Goal: Information Seeking & Learning: Learn about a topic

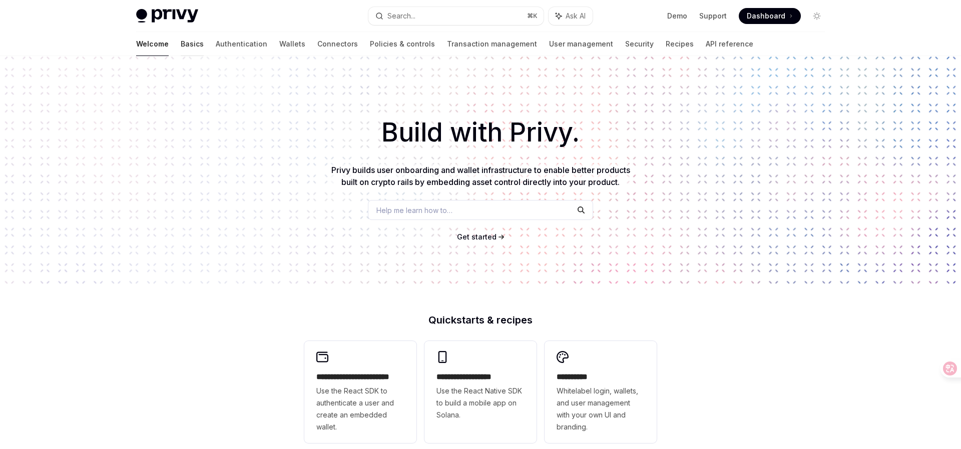
click at [181, 49] on link "Basics" at bounding box center [192, 44] width 23 height 24
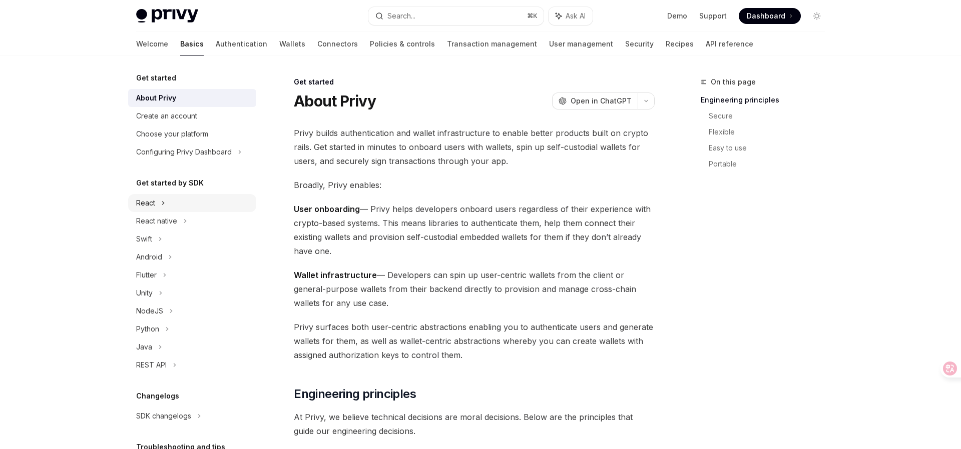
click at [166, 202] on div "React" at bounding box center [192, 203] width 128 height 18
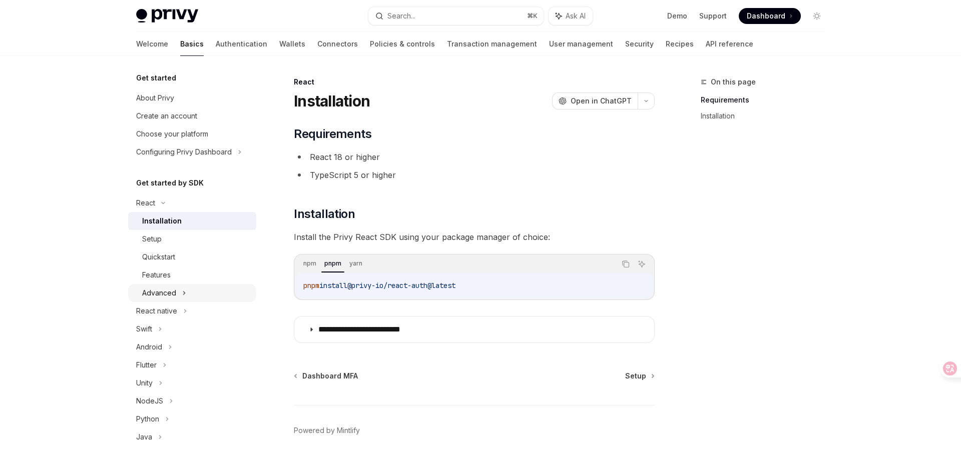
click at [166, 295] on div "Advanced" at bounding box center [159, 293] width 34 height 12
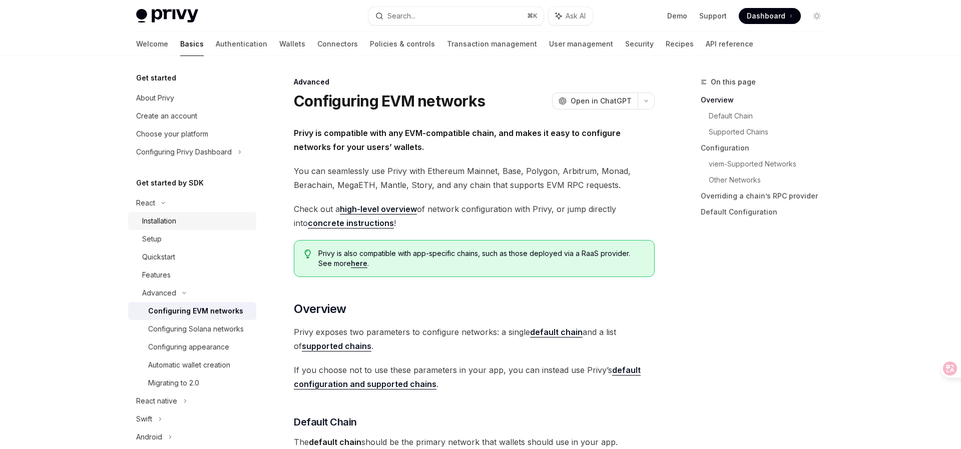
click at [176, 220] on div "Installation" at bounding box center [159, 221] width 34 height 12
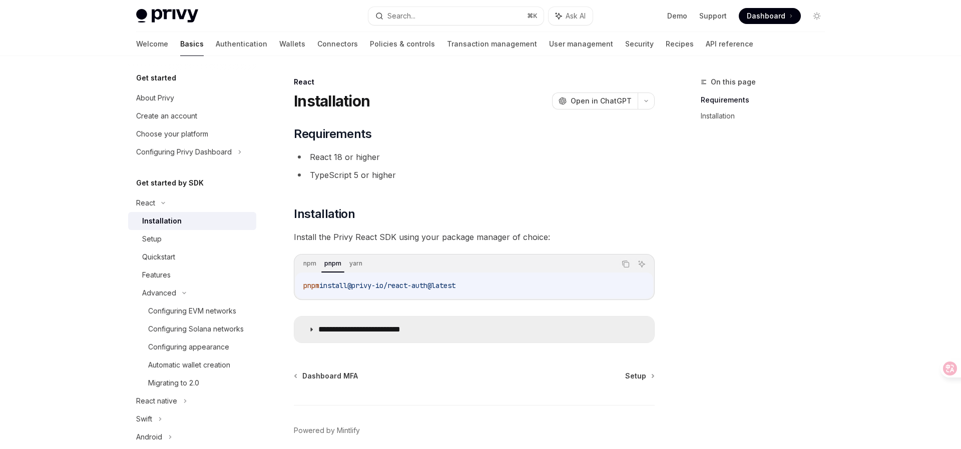
click at [346, 330] on p "**********" at bounding box center [375, 330] width 114 height 10
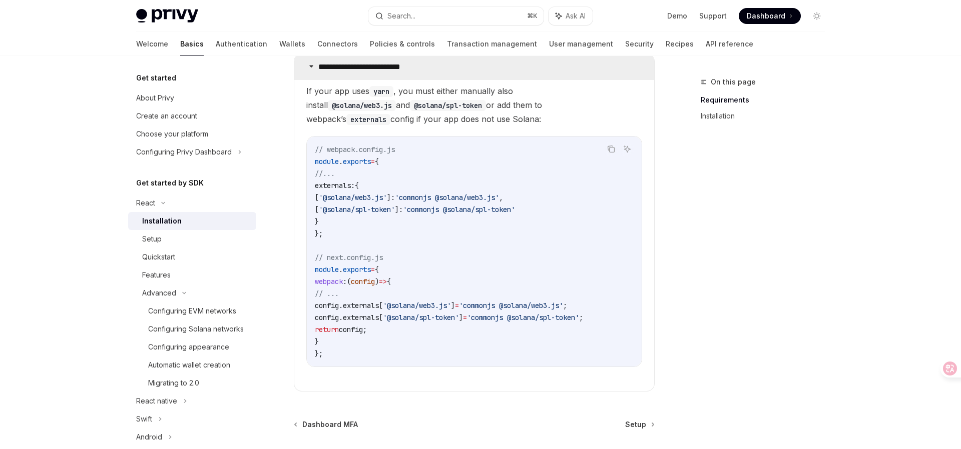
scroll to position [358, 0]
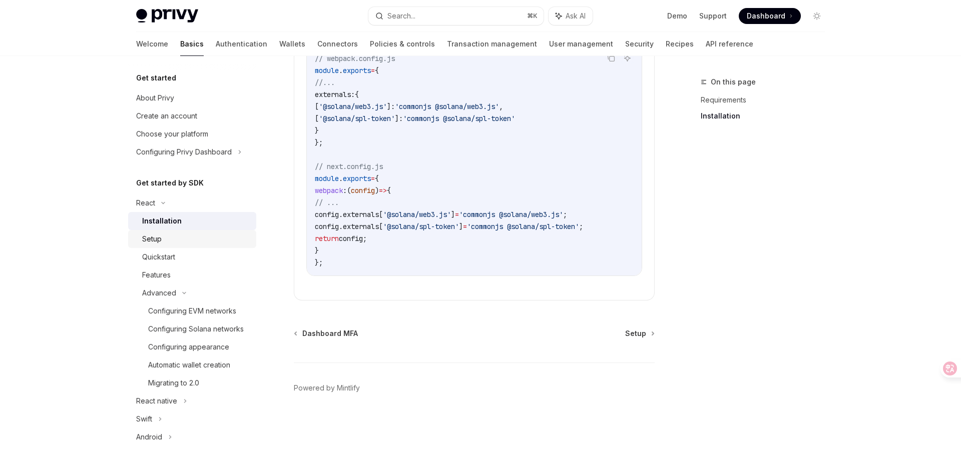
click at [171, 245] on div "Setup" at bounding box center [196, 239] width 108 height 12
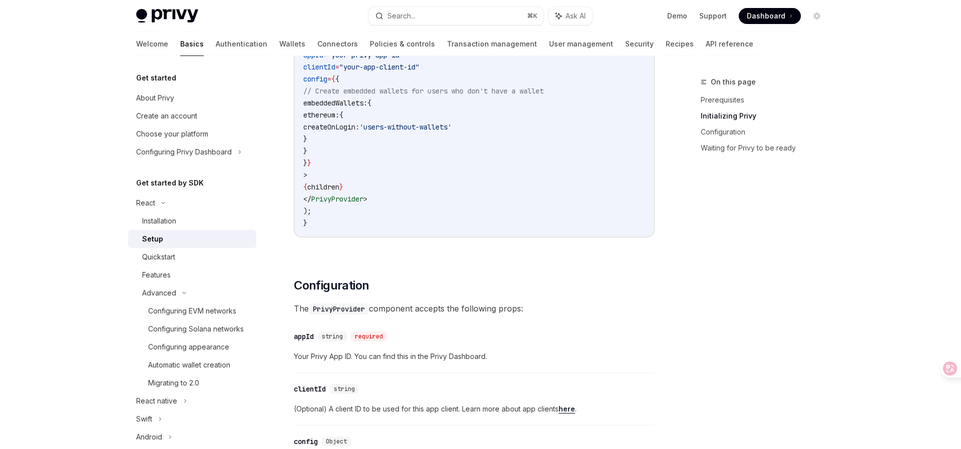
scroll to position [485, 0]
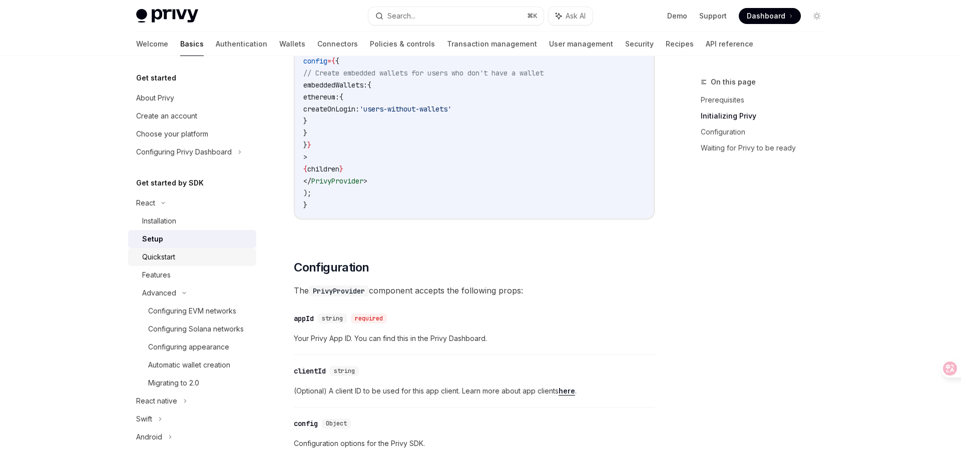
click at [177, 256] on div "Quickstart" at bounding box center [196, 257] width 108 height 12
type textarea "*"
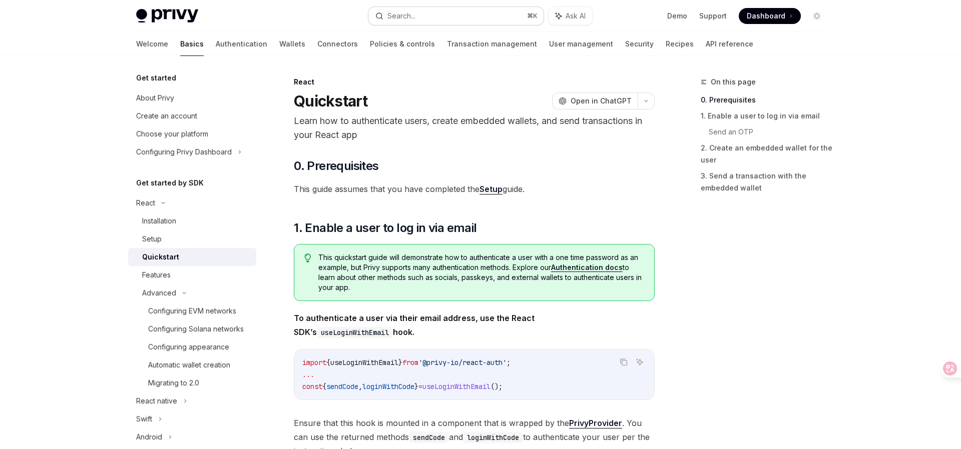
click at [404, 15] on div "Search..." at bounding box center [401, 16] width 28 height 12
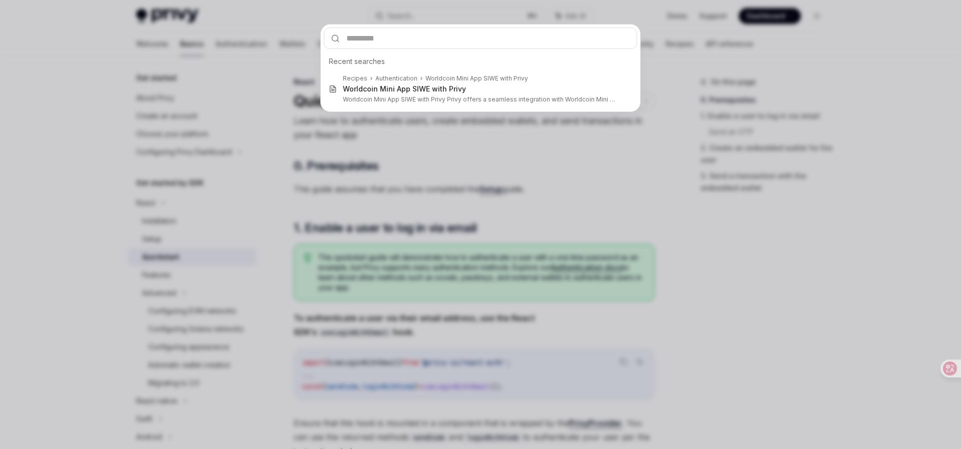
click at [207, 45] on div "Recent searches Recipes Authentication Worldcoin Mini App SIWE with Privy World…" at bounding box center [480, 224] width 961 height 449
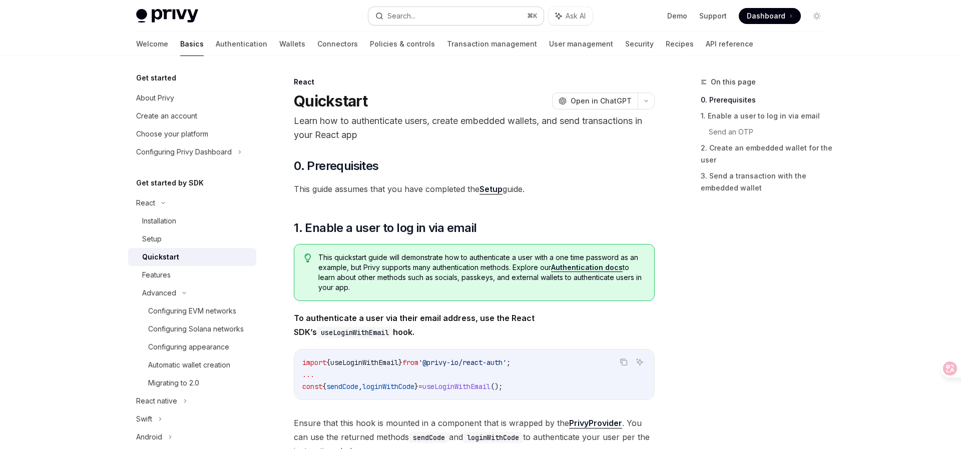
click at [396, 14] on div "Search..." at bounding box center [401, 16] width 28 height 12
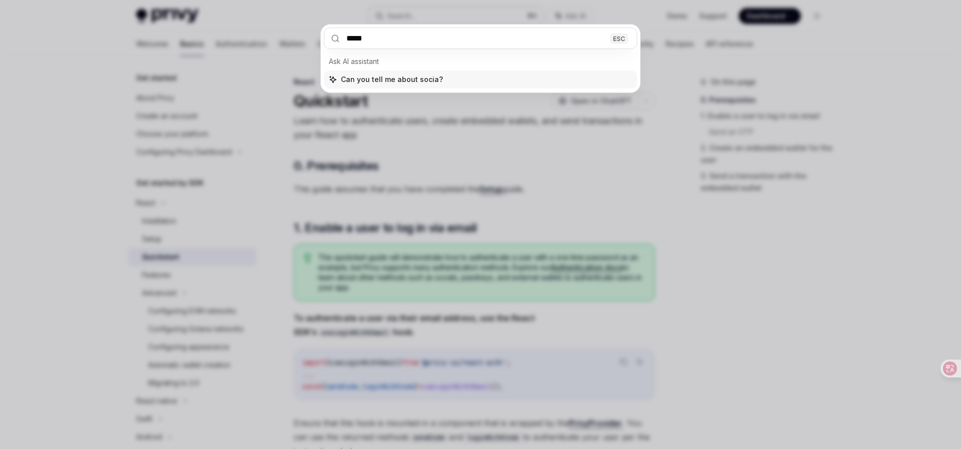
type input "******"
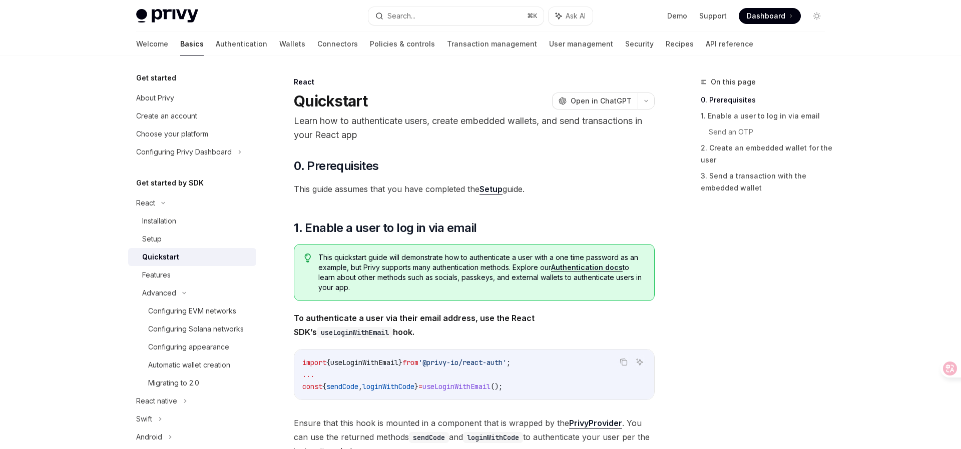
type textarea "*"
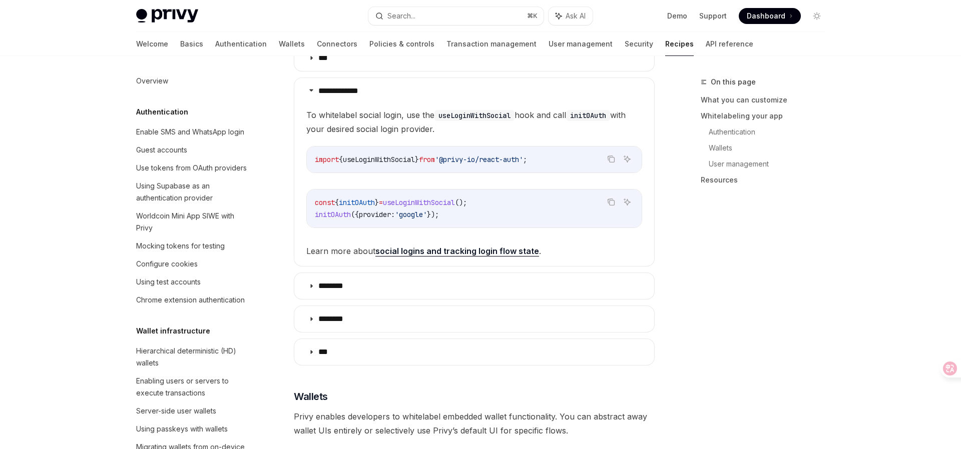
scroll to position [384, 0]
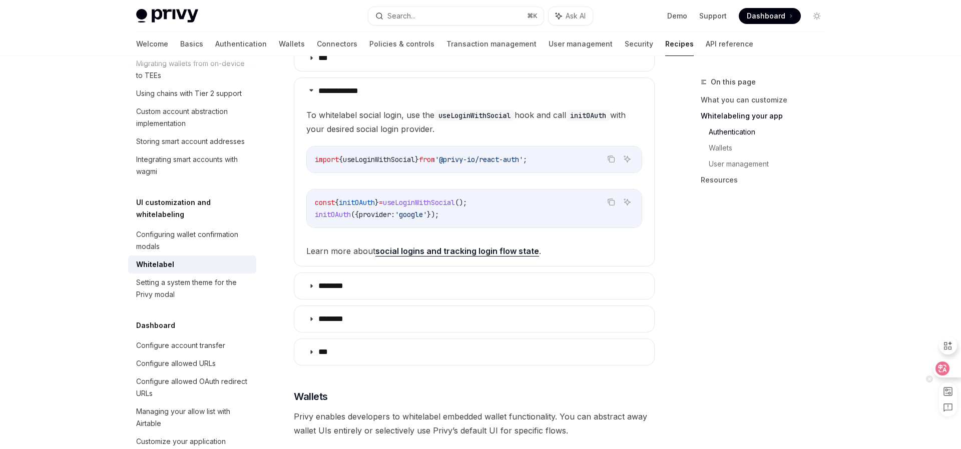
click at [947, 364] on icon at bounding box center [942, 369] width 10 height 10
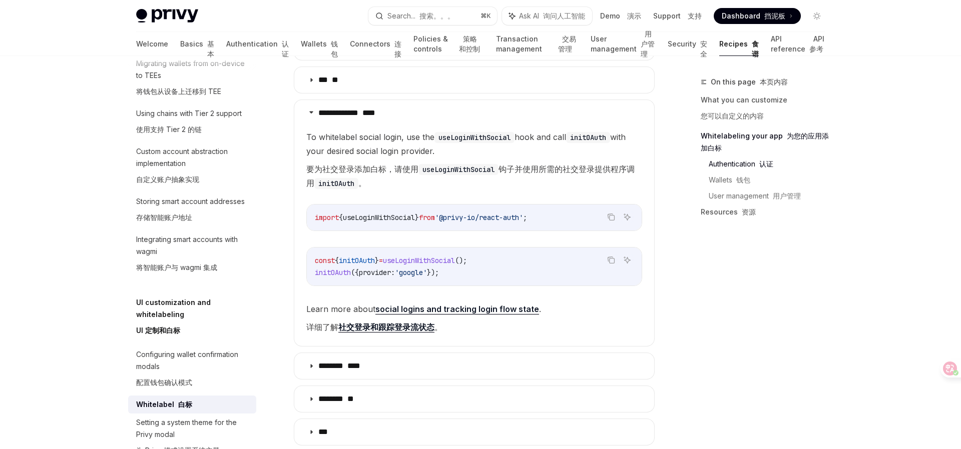
click at [407, 322] on link "社交登录和跟踪登录流状态" at bounding box center [386, 327] width 96 height 11
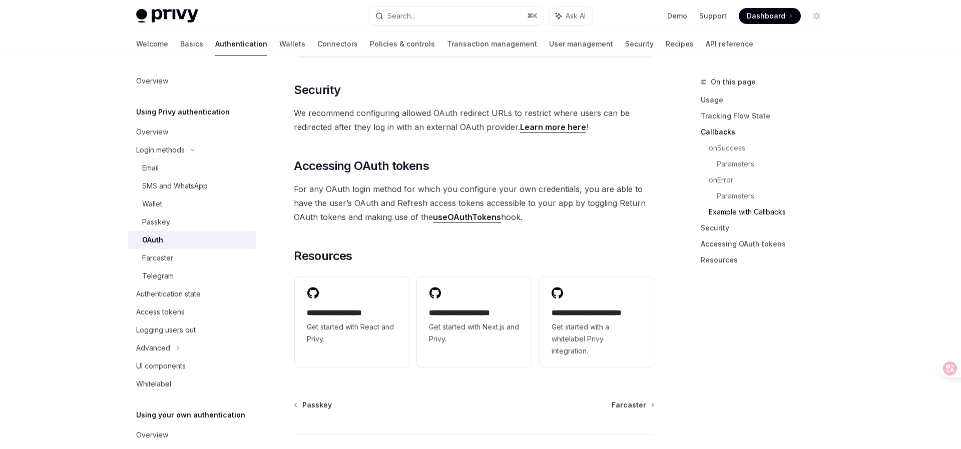
scroll to position [2195, 0]
